Goal: Task Accomplishment & Management: Complete application form

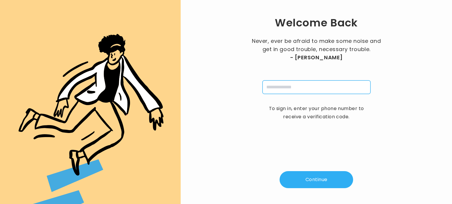
click at [291, 85] on input "tel" at bounding box center [316, 88] width 108 height 14
type input "**********"
click at [315, 179] on button "Continue" at bounding box center [317, 180] width 74 height 17
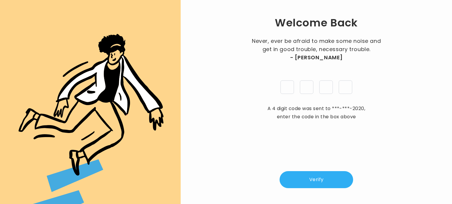
type input "*"
click at [320, 182] on button "Verify" at bounding box center [317, 180] width 74 height 17
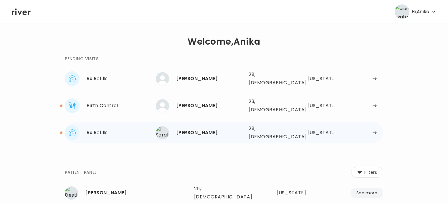
click at [228, 129] on div "[PERSON_NAME]" at bounding box center [210, 133] width 68 height 8
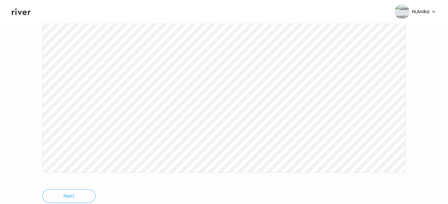
scroll to position [122, 0]
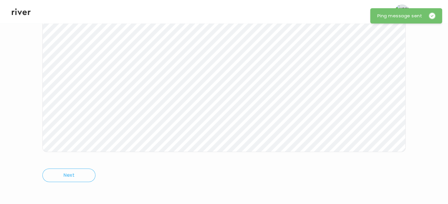
click at [20, 15] on icon at bounding box center [21, 11] width 19 height 9
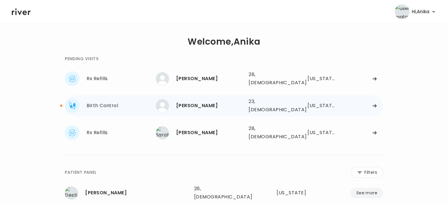
click at [195, 102] on div "[PERSON_NAME]" at bounding box center [210, 106] width 68 height 8
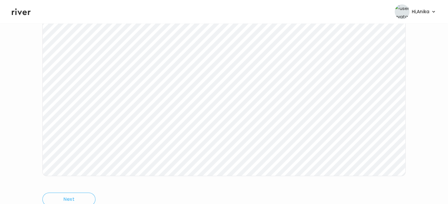
scroll to position [99, 0]
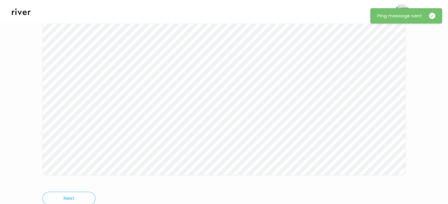
click at [28, 10] on icon at bounding box center [21, 11] width 19 height 9
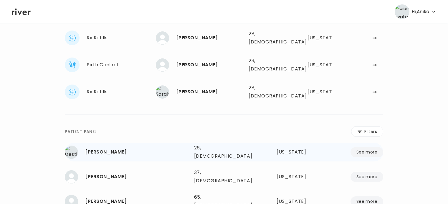
scroll to position [29, 0]
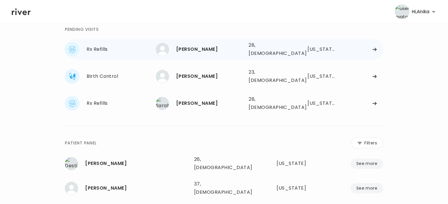
click at [198, 48] on div "[PERSON_NAME]" at bounding box center [210, 49] width 68 height 8
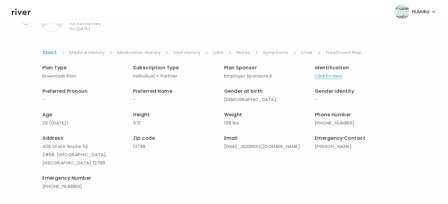
click at [332, 75] on button "Click to view" at bounding box center [328, 76] width 27 height 8
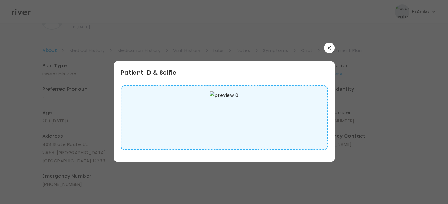
scroll to position [34, 0]
click at [330, 51] on button "button" at bounding box center [329, 48] width 11 height 11
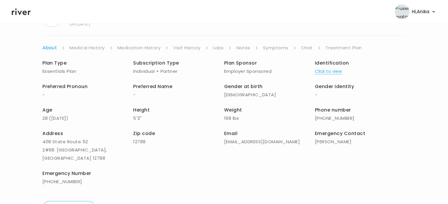
click at [98, 48] on link "Medical History" at bounding box center [86, 48] width 35 height 8
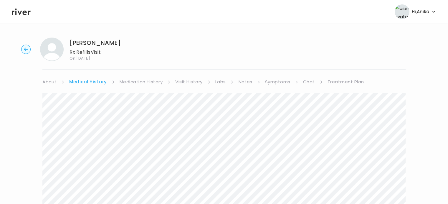
click at [135, 83] on link "Medication History" at bounding box center [140, 82] width 43 height 8
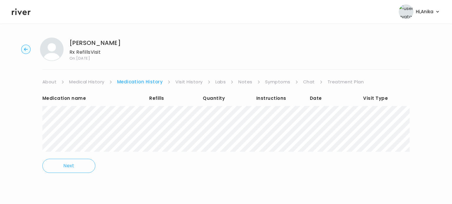
click at [182, 83] on link "Visit History" at bounding box center [188, 82] width 27 height 8
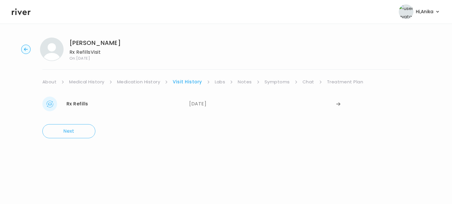
click at [219, 84] on link "Labs" at bounding box center [220, 82] width 11 height 8
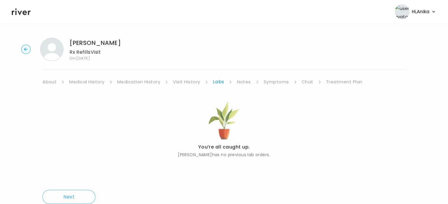
click at [245, 84] on link "Notes" at bounding box center [244, 82] width 14 height 8
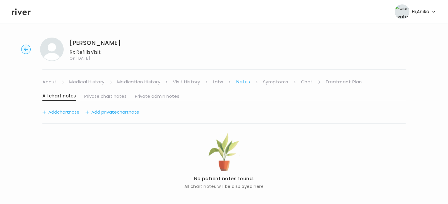
click at [267, 84] on link "Symptoms" at bounding box center [275, 82] width 25 height 8
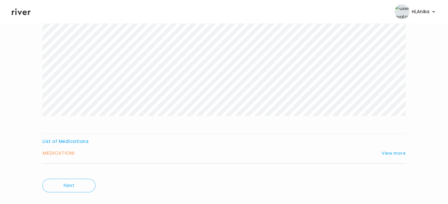
scroll to position [106, 0]
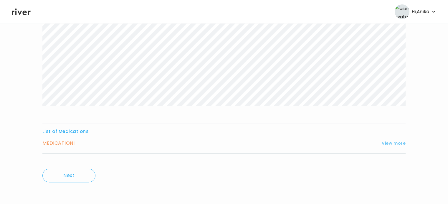
click at [393, 144] on button "View more" at bounding box center [393, 143] width 24 height 7
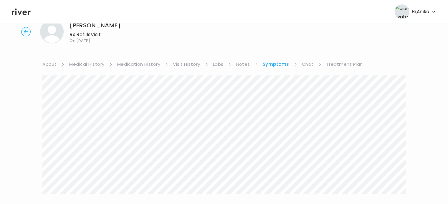
scroll to position [0, 0]
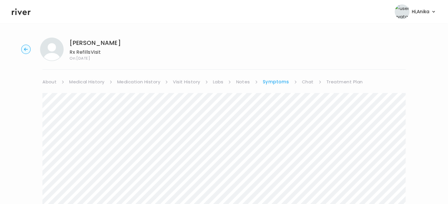
click at [152, 79] on link "Medication History" at bounding box center [138, 82] width 43 height 8
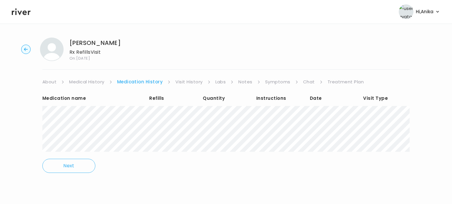
click at [273, 82] on link "Symptoms" at bounding box center [277, 82] width 25 height 8
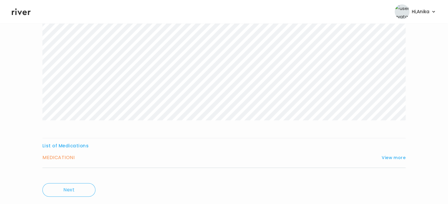
scroll to position [106, 0]
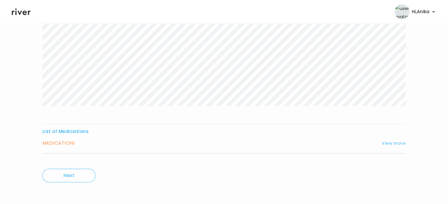
click at [386, 141] on button "View more" at bounding box center [393, 143] width 24 height 7
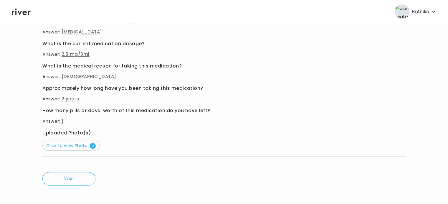
scroll to position [264, 0]
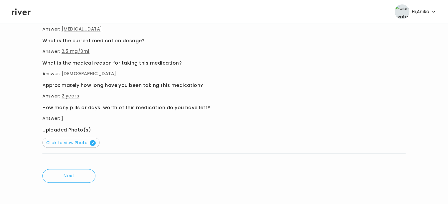
click at [72, 138] on button "Click to view Photo" at bounding box center [70, 143] width 57 height 10
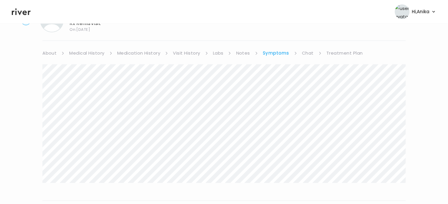
scroll to position [0, 0]
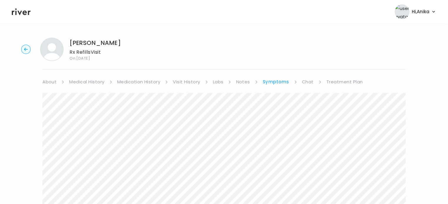
click at [191, 80] on link "Visit History" at bounding box center [186, 82] width 27 height 8
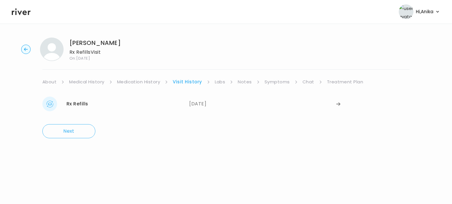
click at [145, 79] on link "Medication History" at bounding box center [138, 82] width 43 height 8
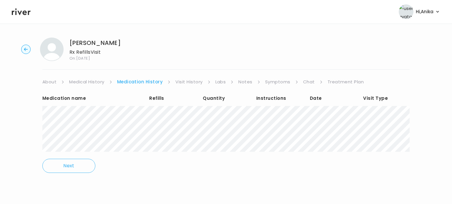
click at [82, 85] on link "Medical History" at bounding box center [86, 82] width 35 height 8
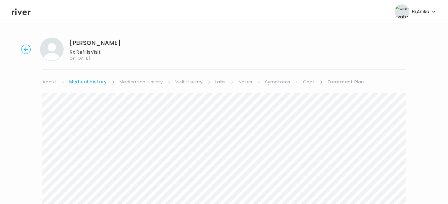
drag, startPoint x: 60, startPoint y: 82, endPoint x: 55, endPoint y: 82, distance: 5.0
click at [55, 82] on li "About" at bounding box center [53, 82] width 22 height 8
click at [54, 82] on link "About" at bounding box center [49, 82] width 14 height 8
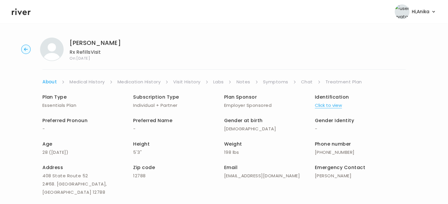
click at [149, 82] on link "Medication History" at bounding box center [138, 82] width 43 height 8
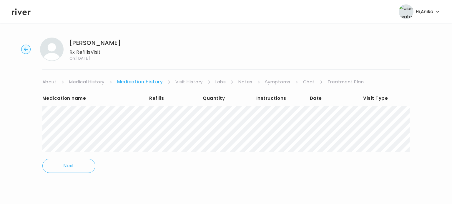
click at [182, 81] on link "Visit History" at bounding box center [188, 82] width 27 height 8
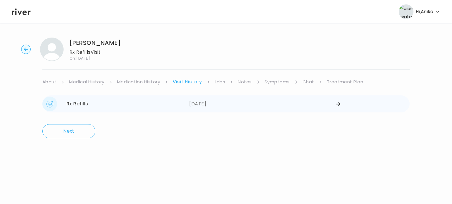
click at [189, 100] on div "Rx Refills [DATE]" at bounding box center [115, 104] width 147 height 15
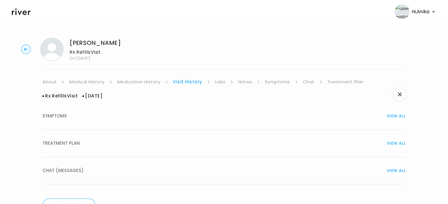
click at [184, 138] on button "TREATMENT PLAN VIEW ALL" at bounding box center [223, 143] width 363 height 27
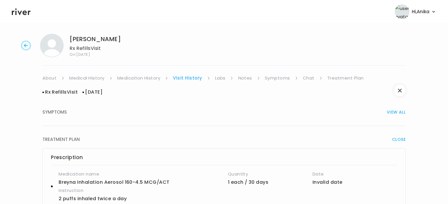
scroll to position [3, 0]
click at [305, 77] on link "Chat" at bounding box center [308, 79] width 12 height 8
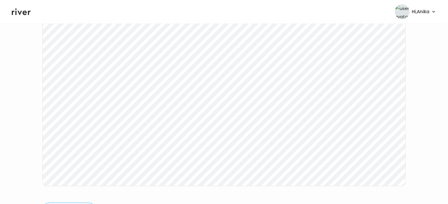
scroll to position [110, 0]
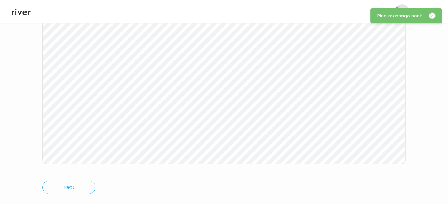
click at [24, 12] on icon at bounding box center [21, 11] width 19 height 9
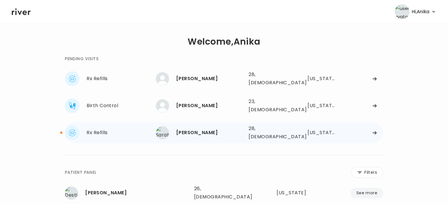
click at [197, 129] on div "[PERSON_NAME]" at bounding box center [210, 133] width 68 height 8
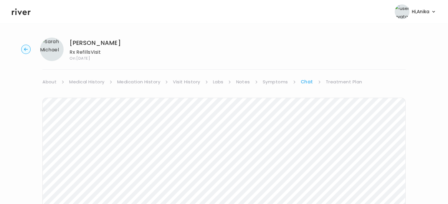
click at [339, 83] on link "Treatment Plan" at bounding box center [343, 82] width 36 height 8
click at [84, 154] on button "Add treatment notes" at bounding box center [70, 154] width 56 height 8
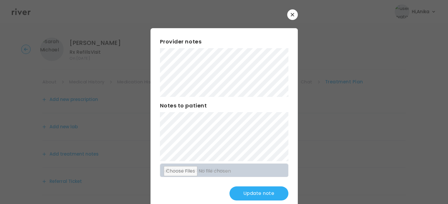
click at [249, 195] on button "Update note" at bounding box center [258, 194] width 59 height 14
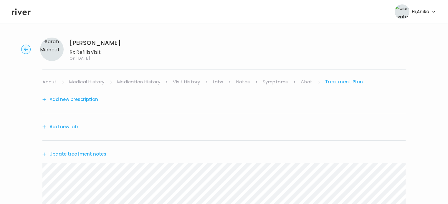
click at [139, 80] on link "Medication History" at bounding box center [138, 82] width 43 height 8
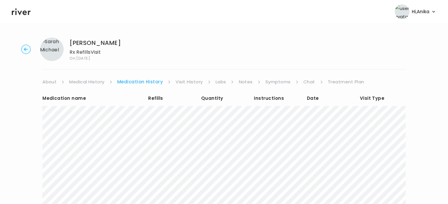
click at [268, 84] on link "Symptoms" at bounding box center [277, 82] width 25 height 8
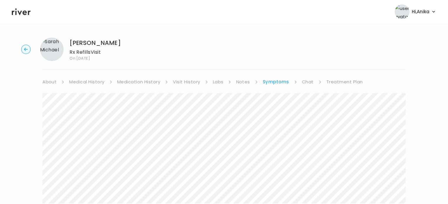
click at [143, 80] on link "Medication History" at bounding box center [138, 82] width 43 height 8
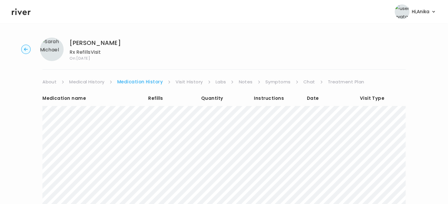
click at [337, 80] on link "Treatment Plan" at bounding box center [345, 82] width 36 height 8
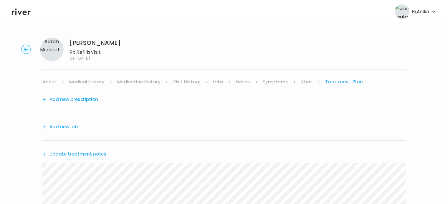
click at [78, 99] on button "Add new prescription" at bounding box center [70, 100] width 56 height 8
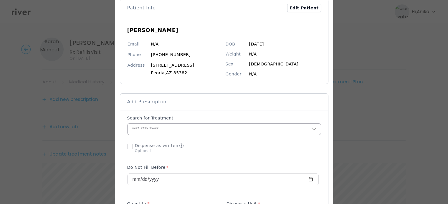
scroll to position [47, 0]
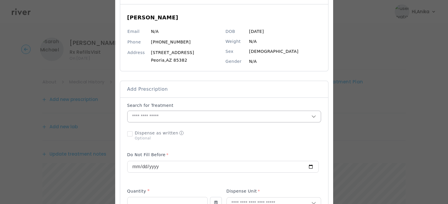
click at [167, 111] on input "text" at bounding box center [219, 116] width 184 height 11
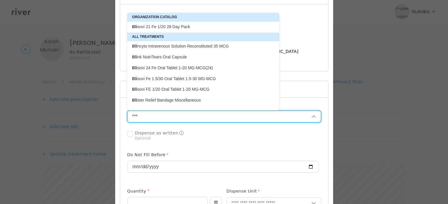
click at [172, 26] on p "Bli sovi 21 Fe 1/20 28 Day Pack" at bounding box center [199, 27] width 135 height 6
type input "**********"
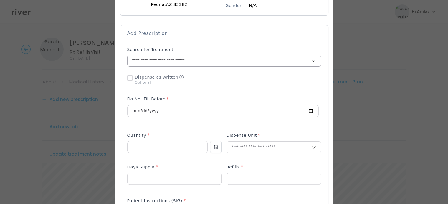
scroll to position [122, 0]
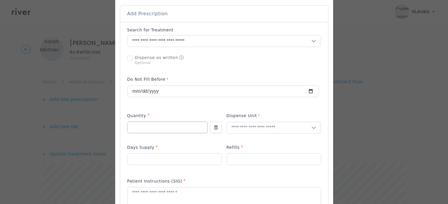
click at [153, 127] on input "number" at bounding box center [167, 127] width 80 height 11
type input "*"
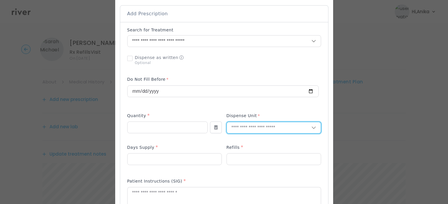
click at [243, 131] on input "text" at bounding box center [269, 127] width 84 height 11
type input "****"
click at [242, 140] on p "Packet" at bounding box center [273, 140] width 77 height 9
click at [242, 139] on div "Packet" at bounding box center [273, 140] width 94 height 11
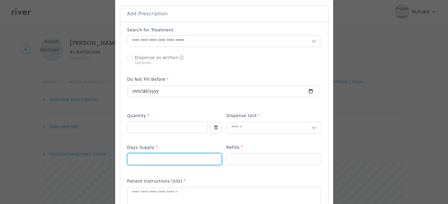
click at [172, 162] on input "number" at bounding box center [174, 159] width 94 height 11
type input "**"
click at [246, 161] on input "number" at bounding box center [274, 159] width 94 height 11
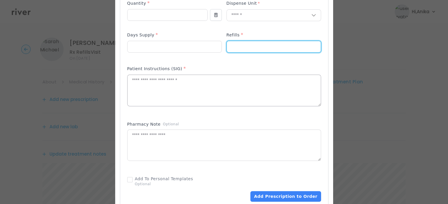
scroll to position [236, 0]
type input "*"
click at [168, 94] on textarea at bounding box center [223, 89] width 193 height 31
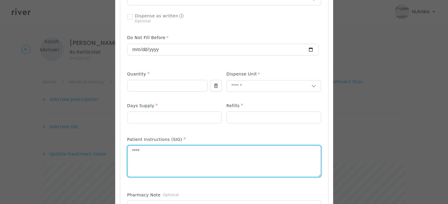
scroll to position [178, 0]
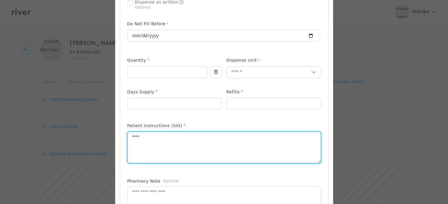
click at [165, 119] on div "Add Prescription to Order" at bounding box center [224, 115] width 194 height 288
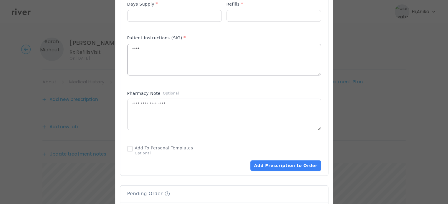
scroll to position [260, 0]
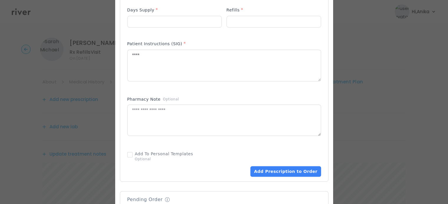
click at [153, 48] on div "Patient Instructions (SIG) *" at bounding box center [224, 44] width 194 height 9
click at [152, 57] on textarea "****" at bounding box center [223, 65] width 193 height 31
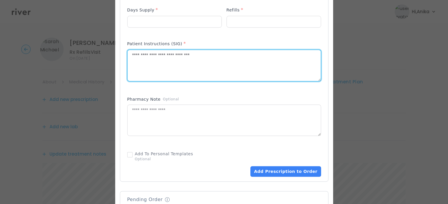
type textarea "**********"
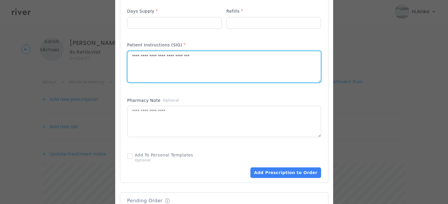
scroll to position [267, 0]
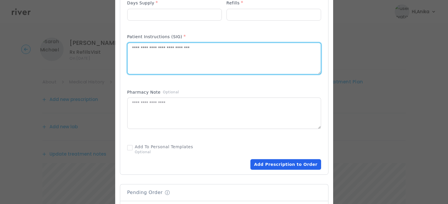
click at [284, 167] on button "Add Prescription to Order" at bounding box center [285, 164] width 70 height 11
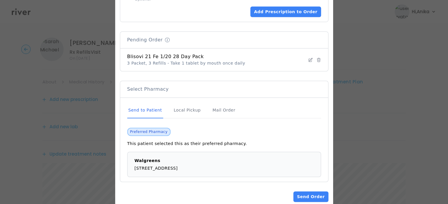
scroll to position [431, 0]
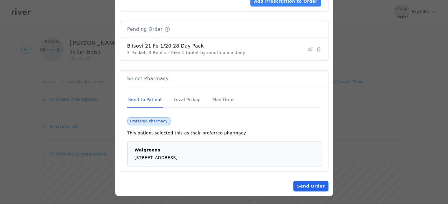
click at [310, 184] on button "Send Order" at bounding box center [310, 186] width 35 height 11
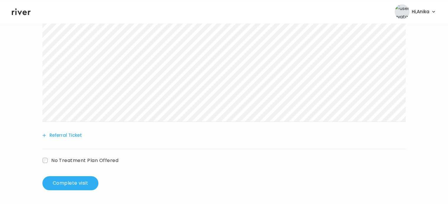
scroll to position [211, 0]
click at [82, 180] on button "Complete visit" at bounding box center [70, 183] width 56 height 14
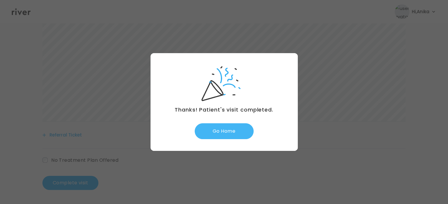
click at [228, 128] on button "Go Home" at bounding box center [223, 132] width 59 height 16
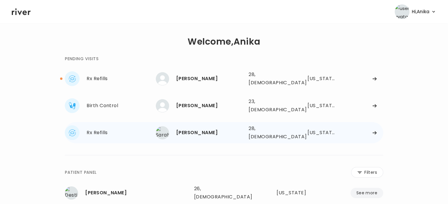
click at [196, 129] on div "Sarah Michael" at bounding box center [210, 133] width 68 height 8
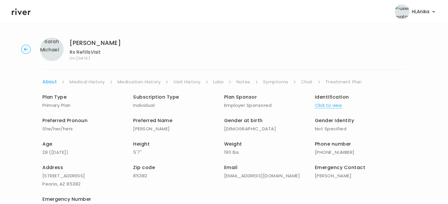
click at [148, 78] on link "Medication History" at bounding box center [138, 82] width 43 height 8
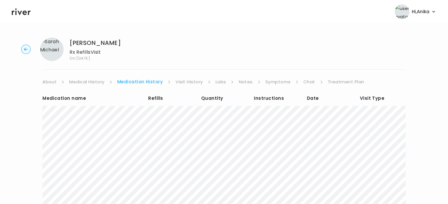
drag, startPoint x: 22, startPoint y: 15, endPoint x: 103, endPoint y: 2, distance: 81.9
click at [22, 15] on icon at bounding box center [21, 11] width 19 height 9
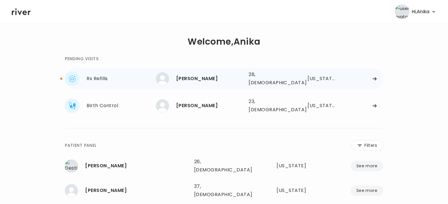
click at [227, 75] on div "[PERSON_NAME]" at bounding box center [210, 79] width 68 height 8
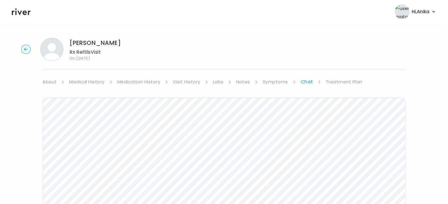
click at [195, 84] on link "Visit History" at bounding box center [186, 82] width 27 height 8
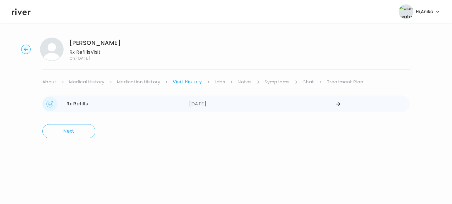
click at [204, 105] on div "[DATE]" at bounding box center [262, 104] width 147 height 15
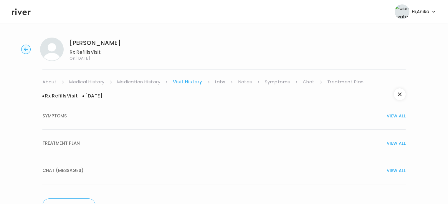
click at [148, 84] on link "Medication History" at bounding box center [138, 82] width 43 height 8
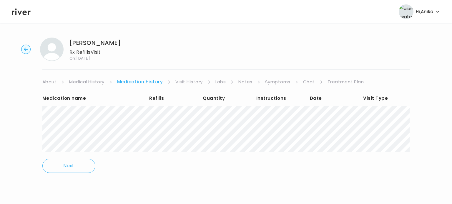
click at [303, 80] on link "Chat" at bounding box center [309, 82] width 12 height 8
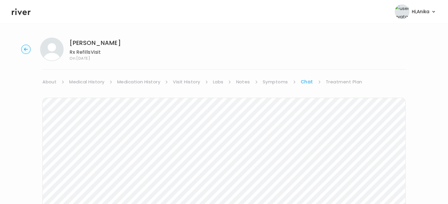
click at [24, 13] on icon at bounding box center [21, 12] width 19 height 7
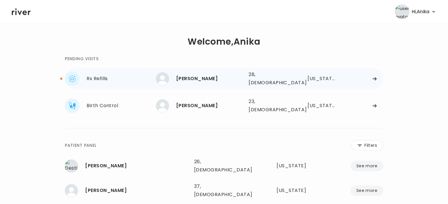
click at [215, 77] on div "[PERSON_NAME]" at bounding box center [210, 79] width 68 height 8
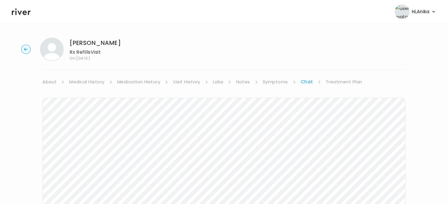
scroll to position [56, 0]
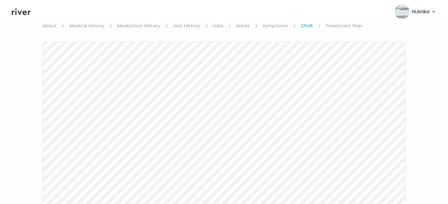
click at [144, 26] on link "Medication History" at bounding box center [138, 26] width 43 height 8
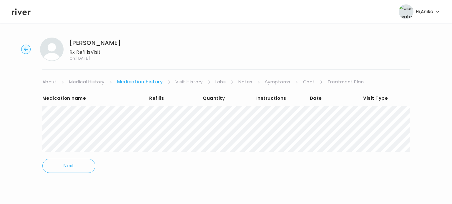
click at [283, 83] on link "Symptoms" at bounding box center [277, 82] width 25 height 8
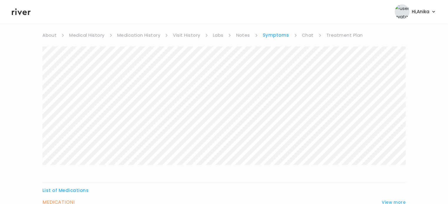
scroll to position [47, 0]
click at [309, 37] on link "Chat" at bounding box center [308, 35] width 12 height 8
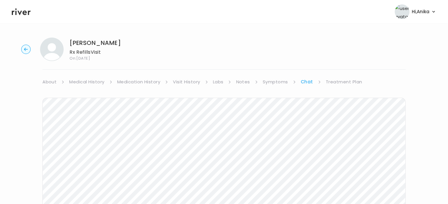
click at [190, 81] on link "Visit History" at bounding box center [186, 82] width 27 height 8
click at [190, 82] on link "Visit History" at bounding box center [186, 82] width 27 height 8
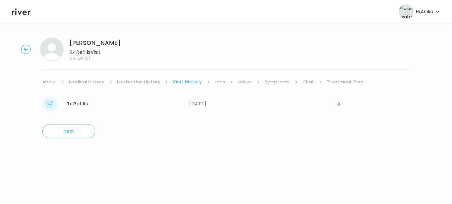
click at [153, 81] on link "Medication History" at bounding box center [138, 82] width 43 height 8
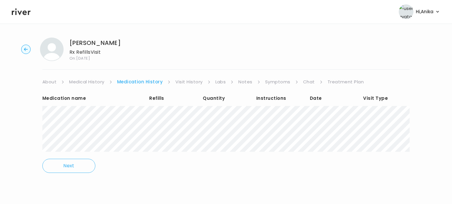
click at [304, 83] on link "Chat" at bounding box center [309, 82] width 12 height 8
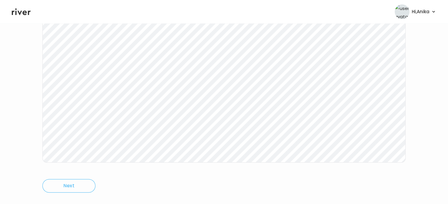
scroll to position [112, 0]
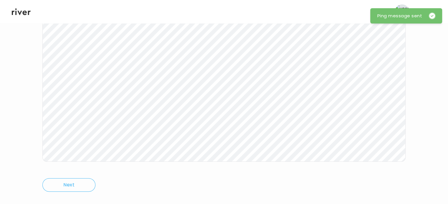
click at [21, 10] on icon at bounding box center [21, 11] width 19 height 9
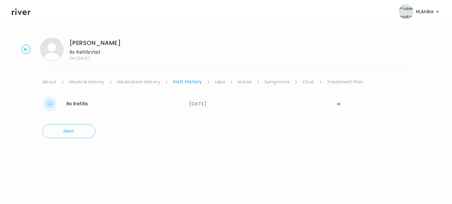
click at [307, 82] on link "Chat" at bounding box center [308, 82] width 12 height 8
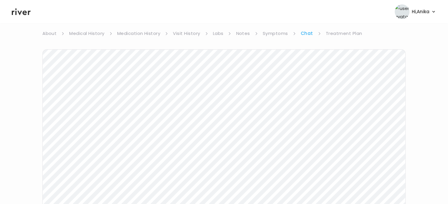
scroll to position [118, 0]
